Goal: Use online tool/utility: Utilize a website feature to perform a specific function

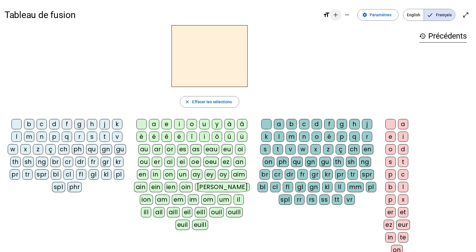
click at [339, 14] on mat-icon "add" at bounding box center [336, 14] width 7 height 7
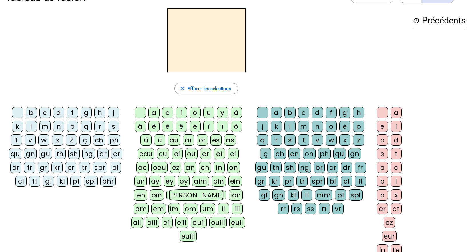
scroll to position [29, 0]
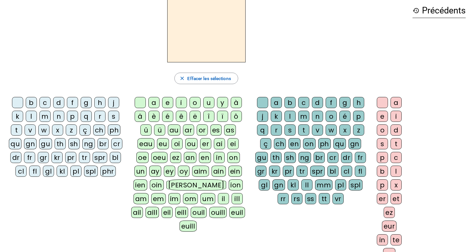
click at [103, 103] on div "h" at bounding box center [99, 102] width 11 height 11
click at [172, 131] on div "au" at bounding box center [174, 129] width 13 height 11
click at [303, 128] on div "t" at bounding box center [303, 129] width 11 height 11
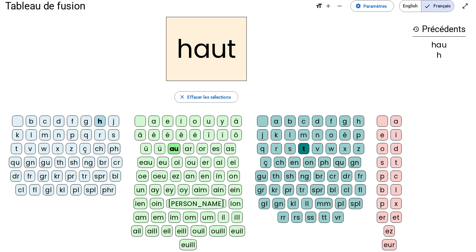
scroll to position [0, 0]
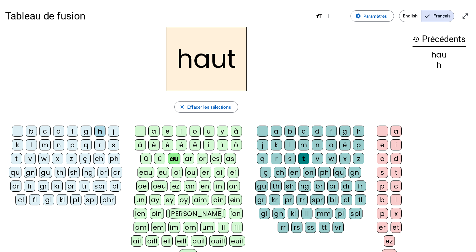
click at [110, 145] on div "s" at bounding box center [113, 144] width 11 height 11
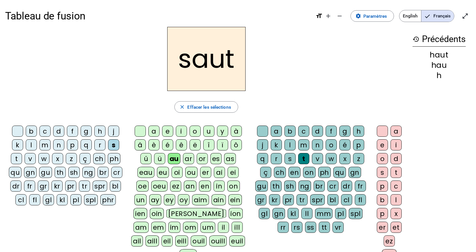
click at [74, 130] on div "f" at bounding box center [72, 131] width 11 height 11
click at [381, 146] on div "e" at bounding box center [382, 144] width 11 height 11
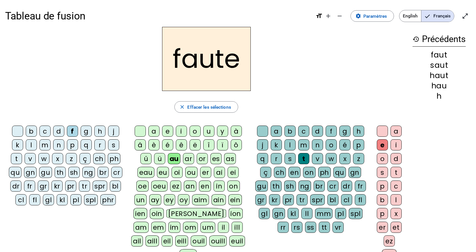
click at [111, 144] on div "s" at bounding box center [113, 144] width 11 height 11
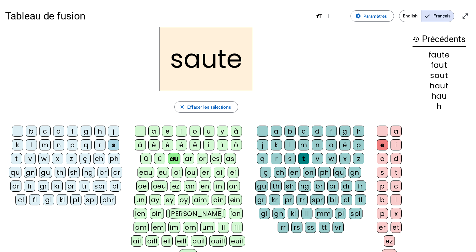
click at [101, 131] on div "h" at bounding box center [99, 131] width 11 height 11
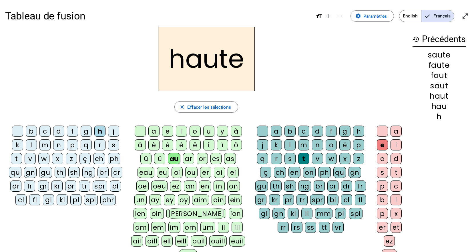
click at [70, 128] on div "f" at bounding box center [72, 131] width 11 height 11
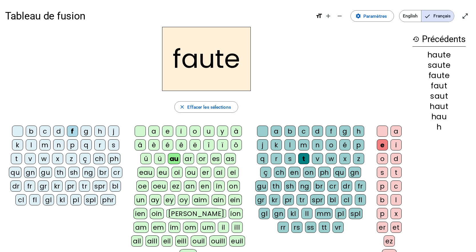
click at [319, 143] on div "n" at bounding box center [317, 144] width 11 height 11
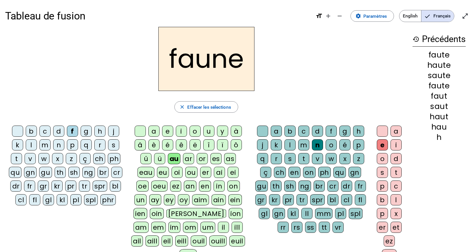
click at [182, 132] on div "i" at bounding box center [181, 131] width 11 height 11
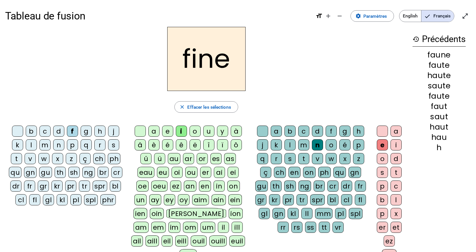
click at [288, 145] on div "l" at bounding box center [290, 144] width 11 height 11
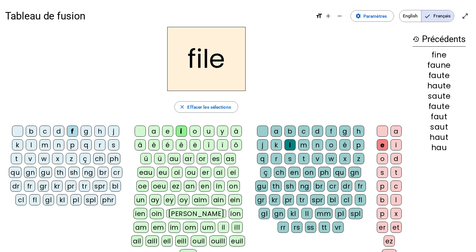
click at [31, 130] on div "b" at bounding box center [31, 131] width 11 height 11
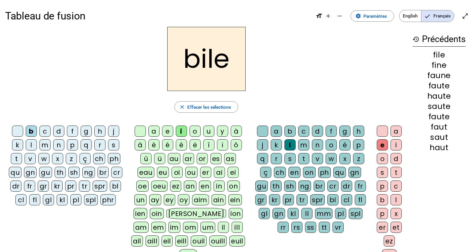
click at [287, 157] on div "s" at bounding box center [290, 158] width 11 height 11
